Goal: Task Accomplishment & Management: Use online tool/utility

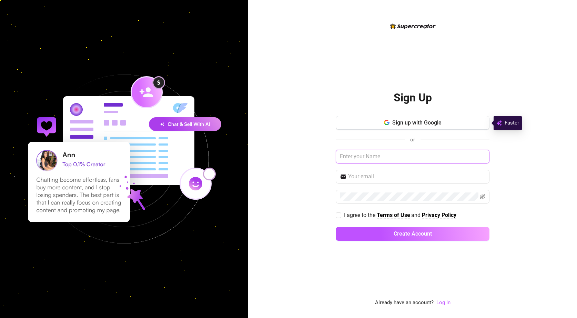
click at [388, 150] on input "text" at bounding box center [413, 157] width 154 height 14
click at [443, 299] on link "Log In" at bounding box center [443, 302] width 14 height 6
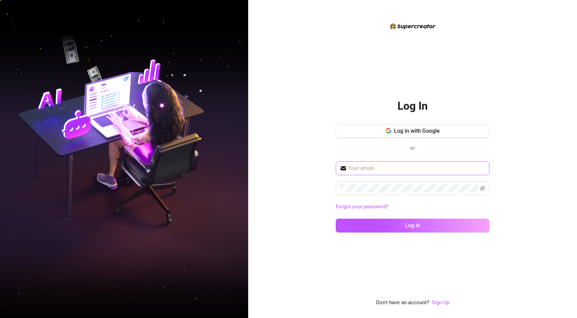
click at [401, 163] on span at bounding box center [413, 168] width 154 height 14
type input "[EMAIL_ADDRESS][DOMAIN_NAME]"
click at [412, 225] on button "Log in" at bounding box center [413, 225] width 154 height 14
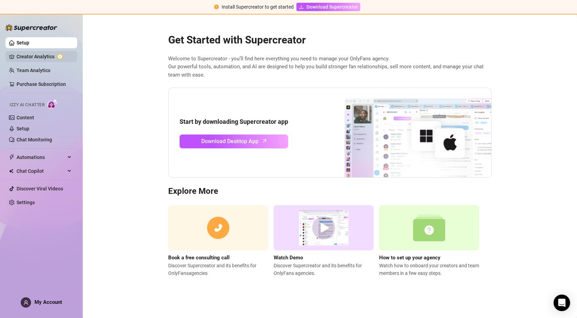
click at [37, 55] on link "Creator Analytics" at bounding box center [44, 56] width 55 height 11
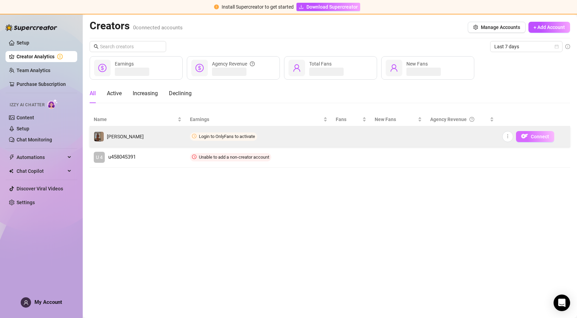
click at [529, 138] on button "Connect" at bounding box center [535, 136] width 38 height 11
click at [543, 137] on span "Connect" at bounding box center [539, 137] width 18 height 6
